Goal: Task Accomplishment & Management: Manage account settings

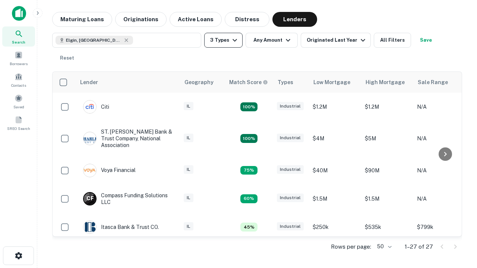
click at [223, 40] on button "3 Types" at bounding box center [223, 40] width 38 height 15
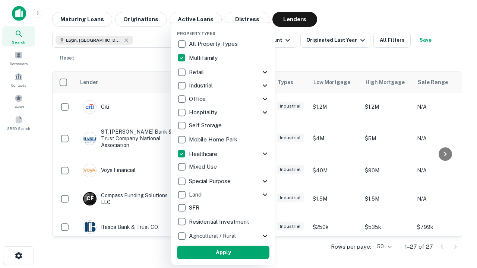
click at [223, 253] on button "Apply" at bounding box center [223, 252] width 92 height 13
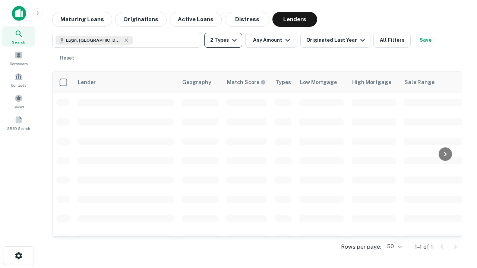
click at [223, 40] on button "2 Types" at bounding box center [223, 40] width 38 height 15
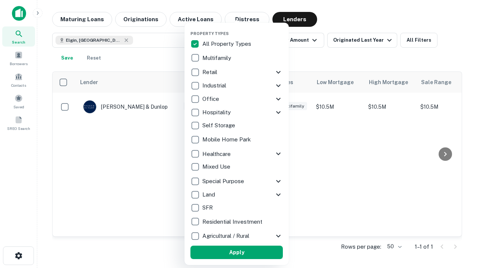
click at [237, 253] on button "Apply" at bounding box center [237, 252] width 92 height 13
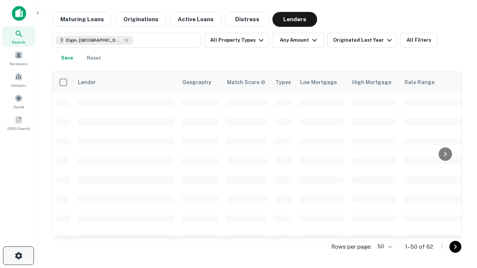
click at [18, 256] on icon "button" at bounding box center [18, 256] width 9 height 9
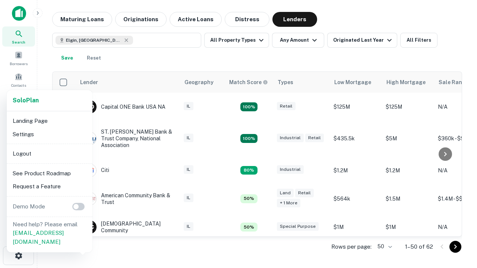
click at [49, 154] on li "Logout" at bounding box center [50, 153] width 80 height 13
